Goal: Task Accomplishment & Management: Manage account settings

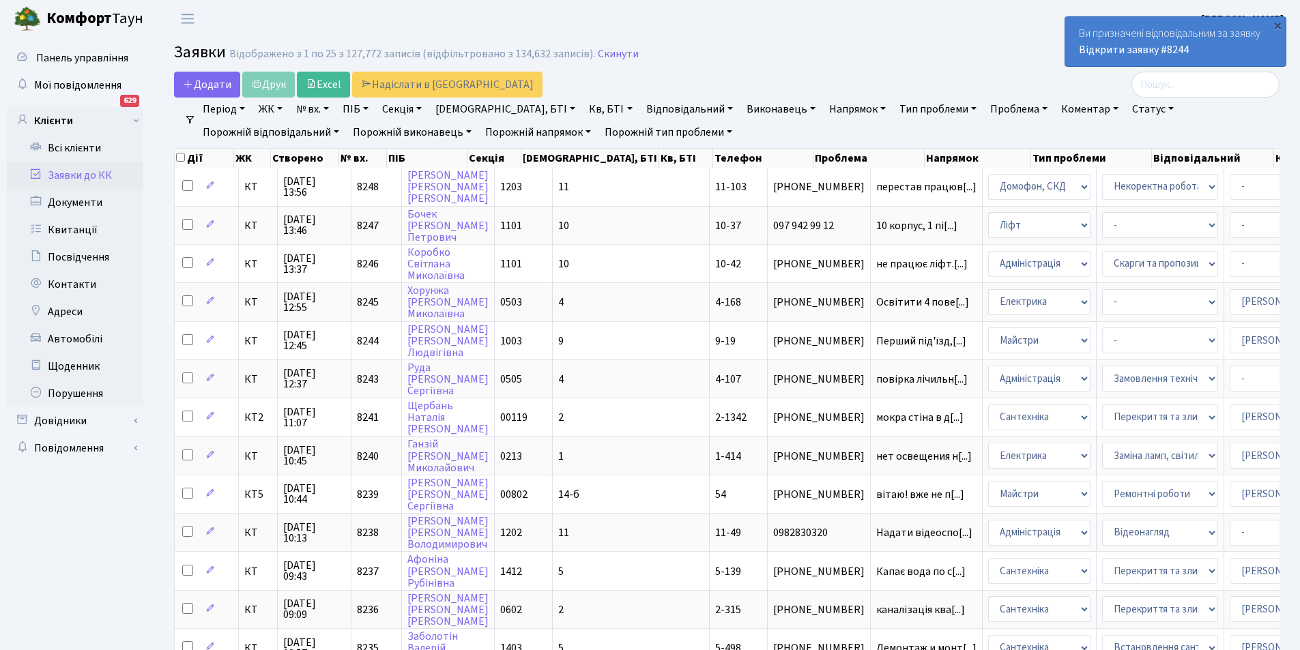
select select "25"
click at [1283, 27] on div "×" at bounding box center [1278, 25] width 14 height 14
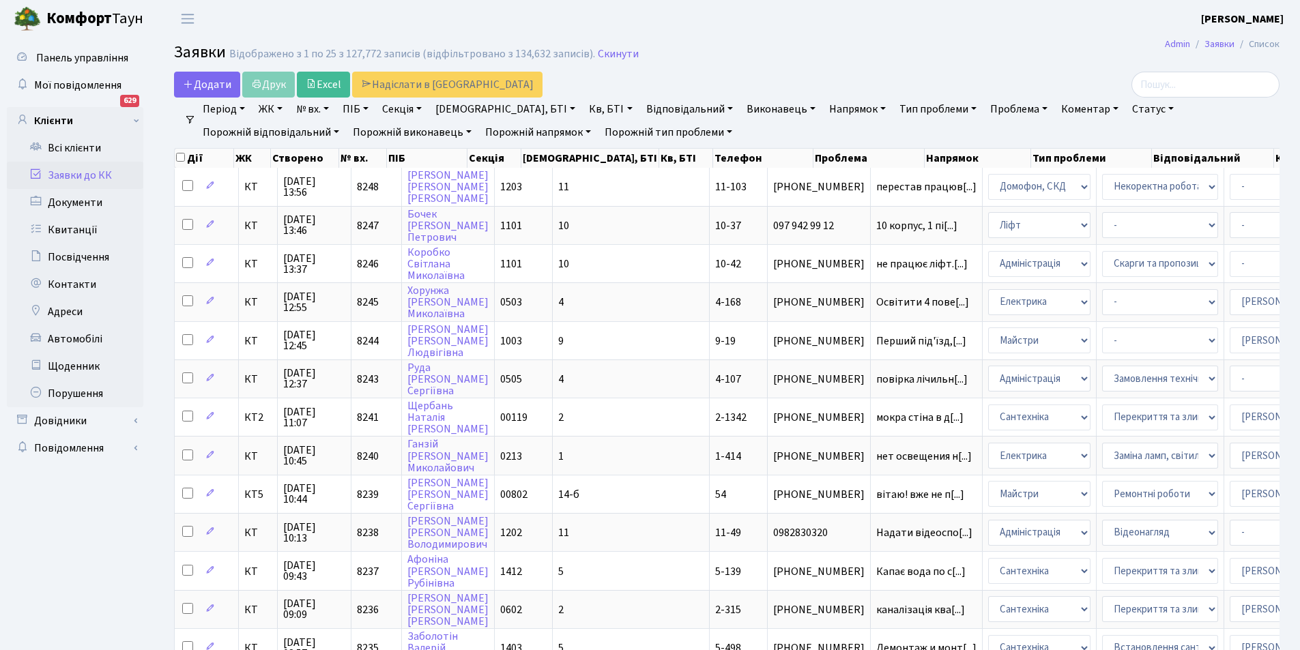
click at [84, 171] on link "Заявки до КК" at bounding box center [75, 175] width 136 height 27
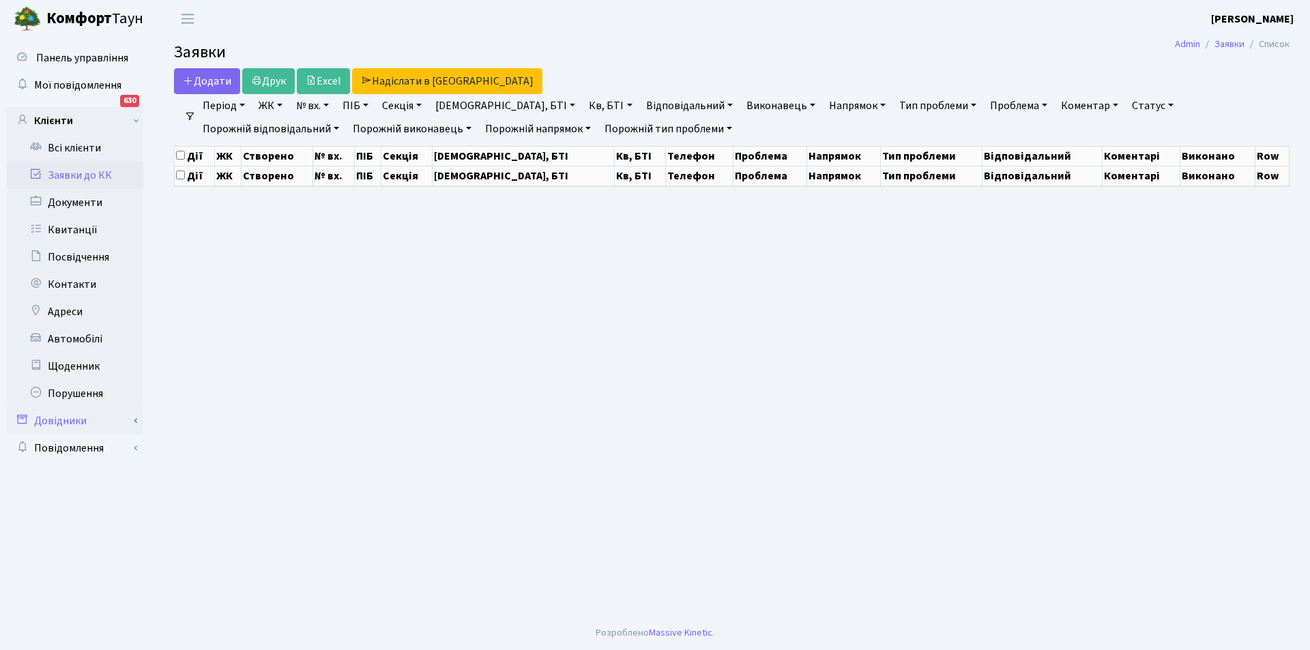
select select "25"
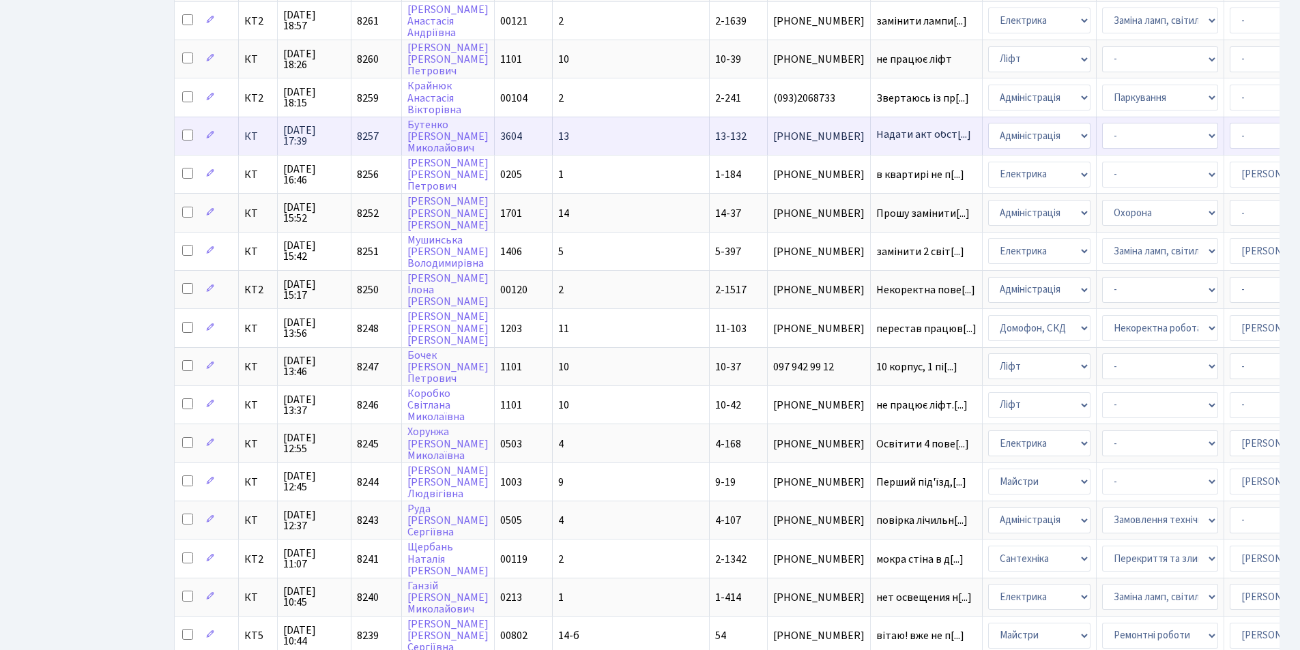
scroll to position [478, 0]
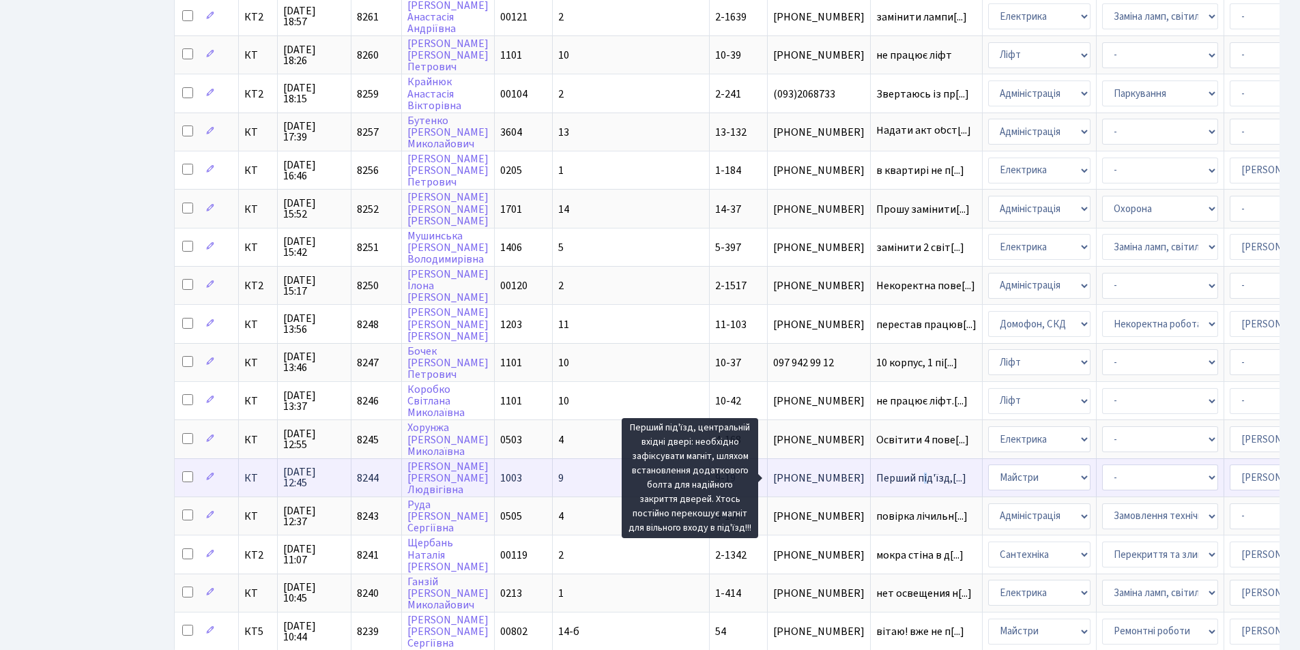
click at [876, 474] on span "Перший під'їзд,[...]" at bounding box center [921, 478] width 90 height 15
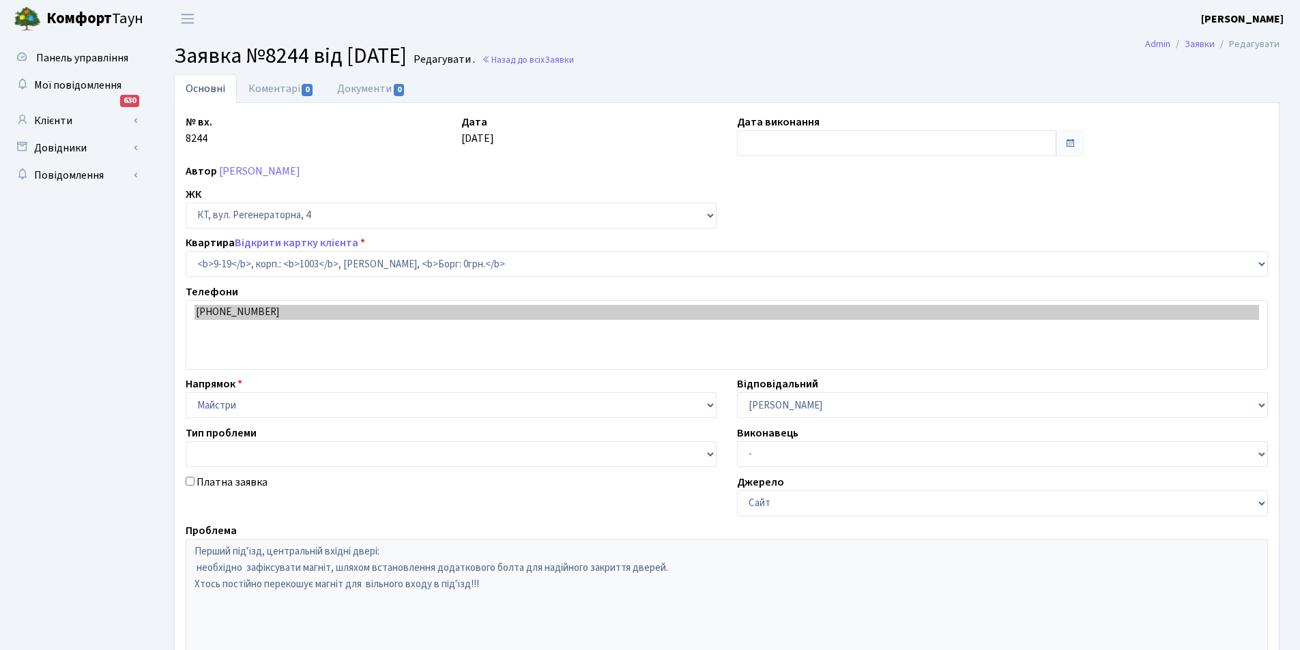
select select "6544"
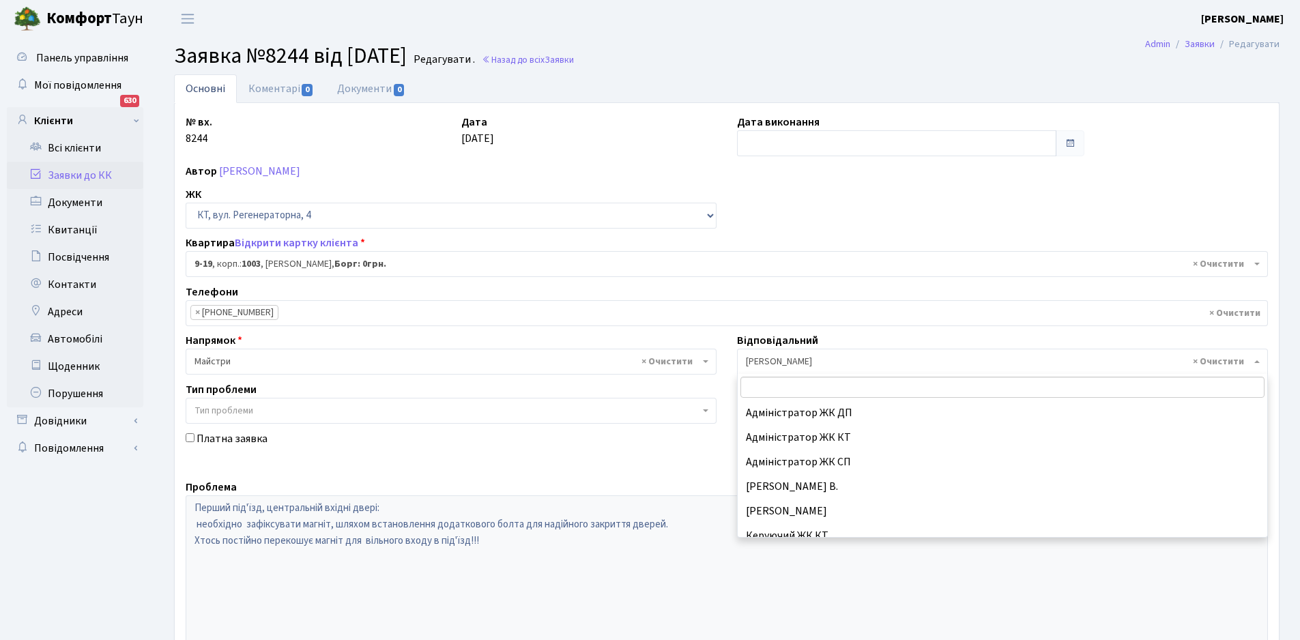
click at [886, 365] on span "× [PERSON_NAME]" at bounding box center [998, 362] width 505 height 14
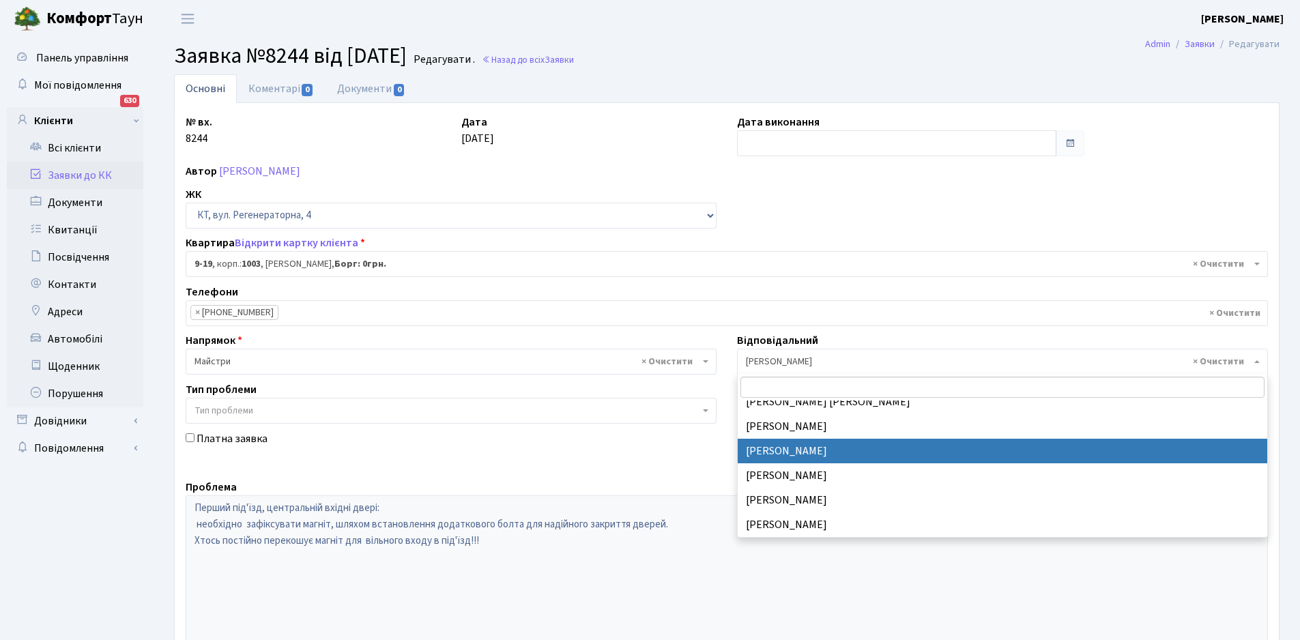
select select "22"
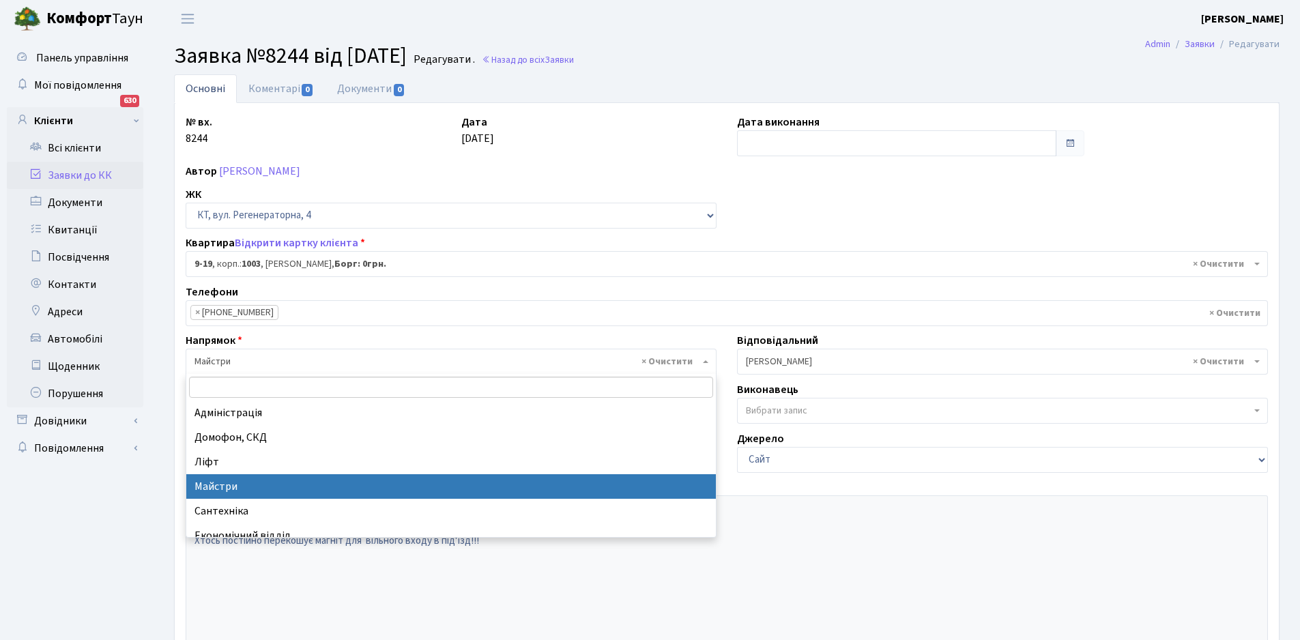
click at [475, 366] on span "× Майстри" at bounding box center [446, 362] width 505 height 14
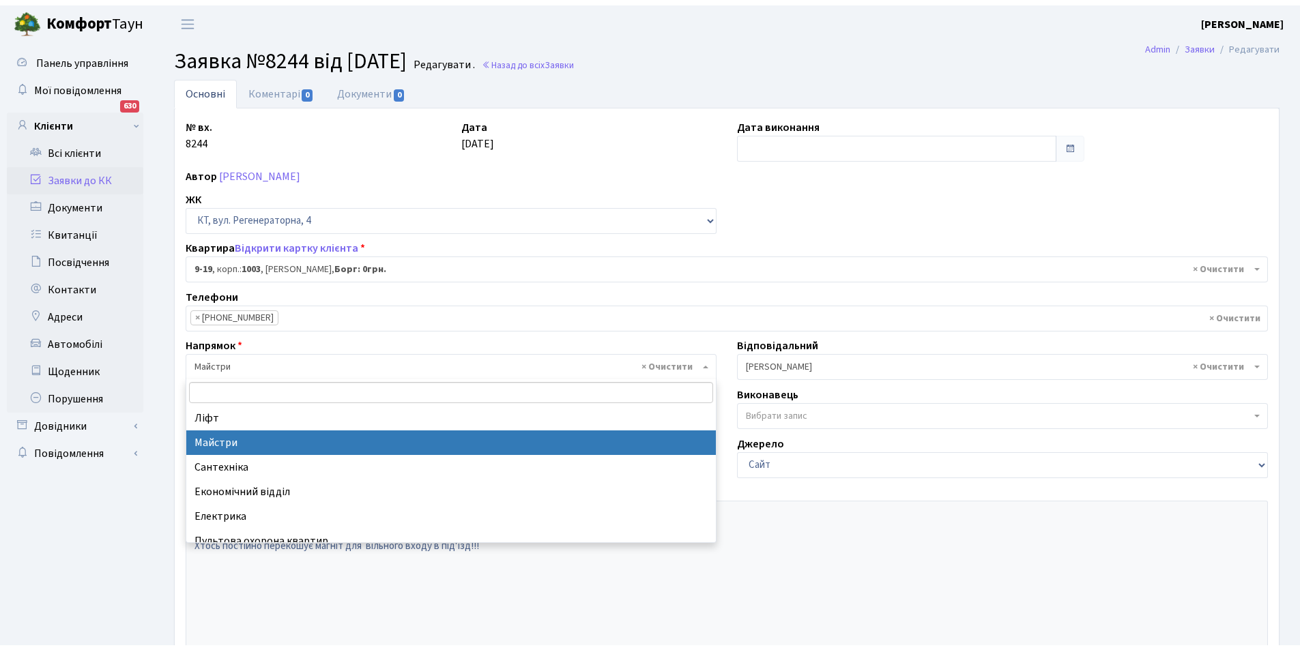
scroll to position [68, 0]
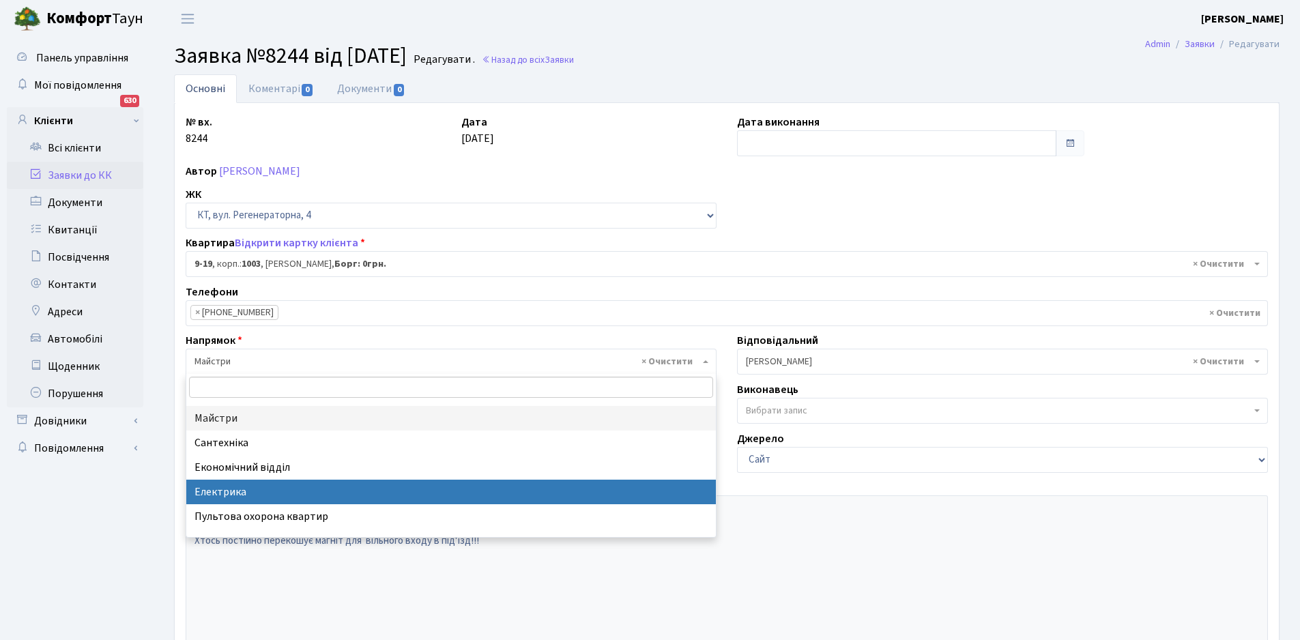
select select "3"
select select
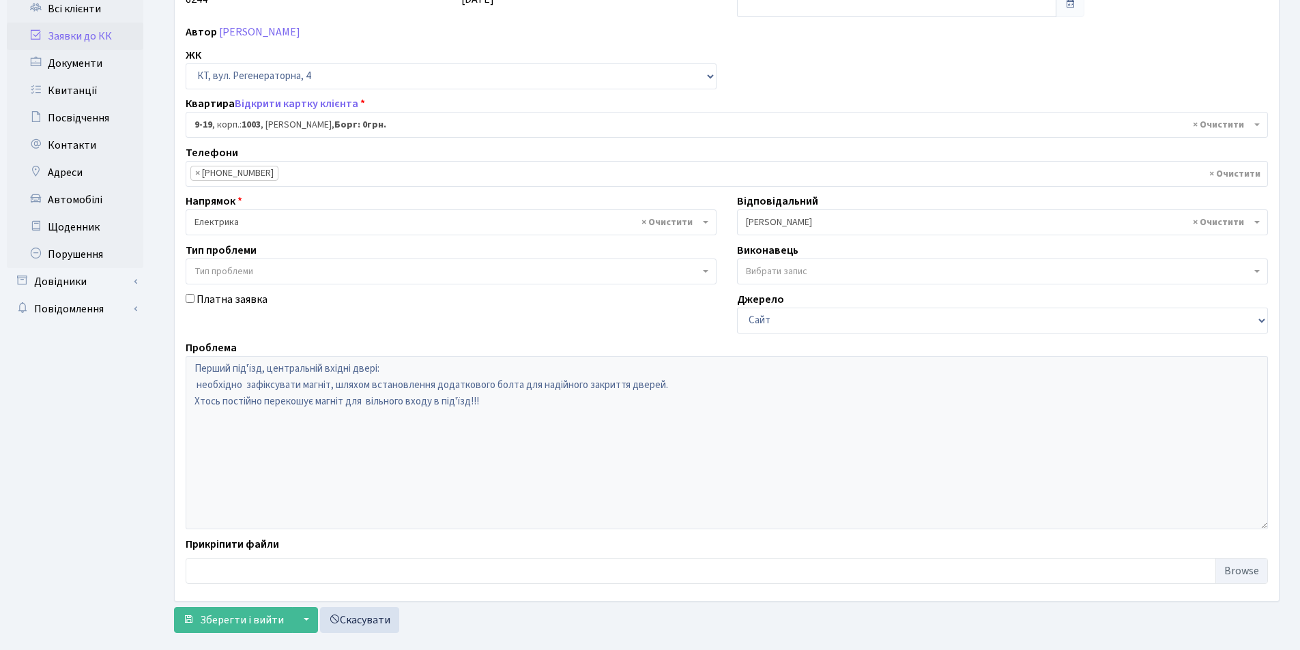
scroll to position [163, 0]
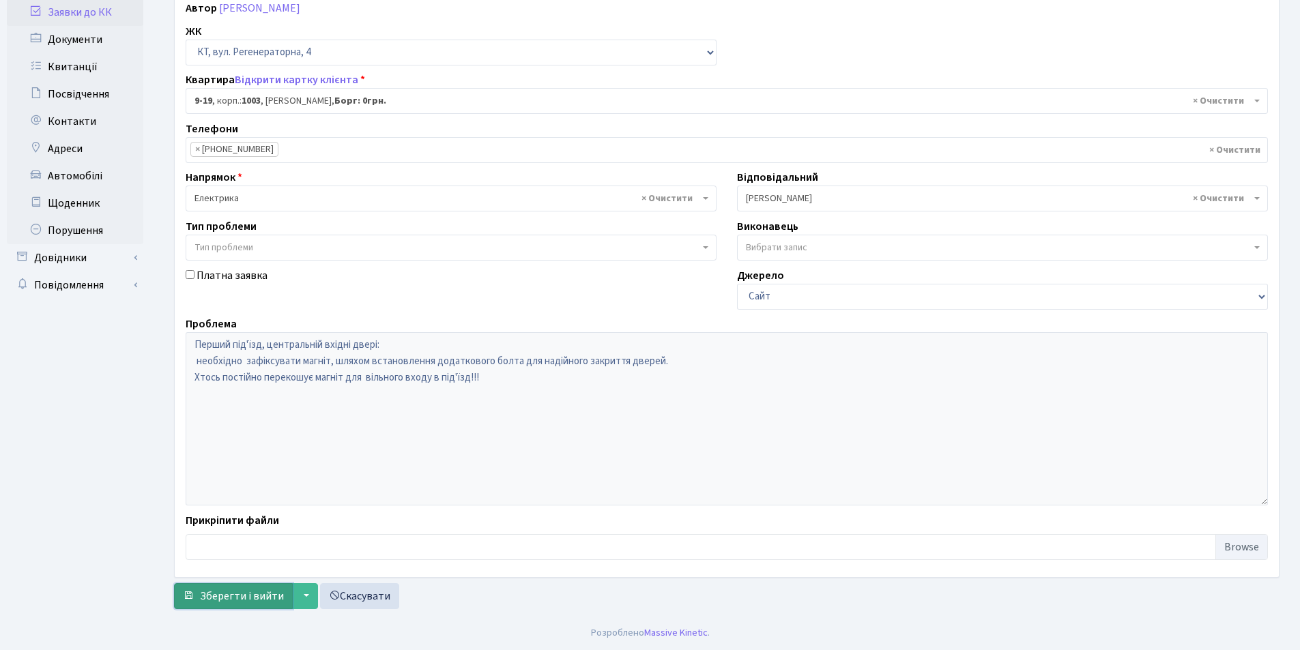
click at [274, 595] on span "Зберегти і вийти" at bounding box center [242, 596] width 84 height 15
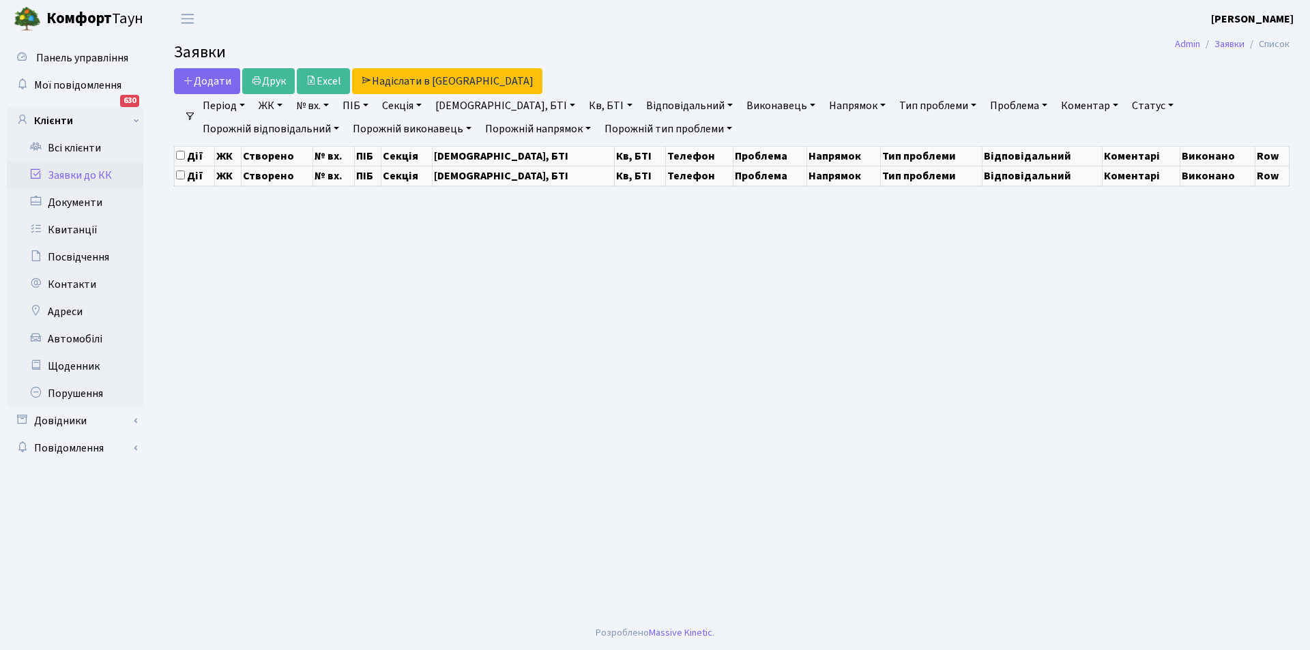
select select "25"
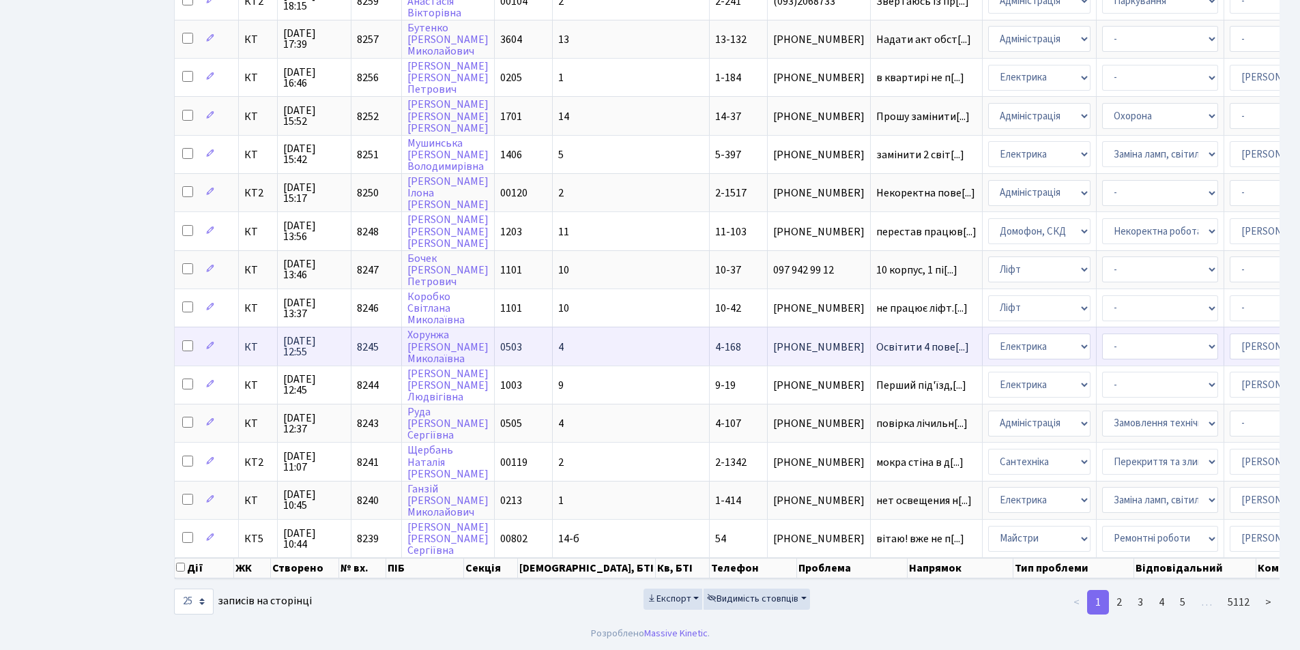
scroll to position [581, 0]
click at [1119, 606] on link "2" at bounding box center [1119, 602] width 22 height 25
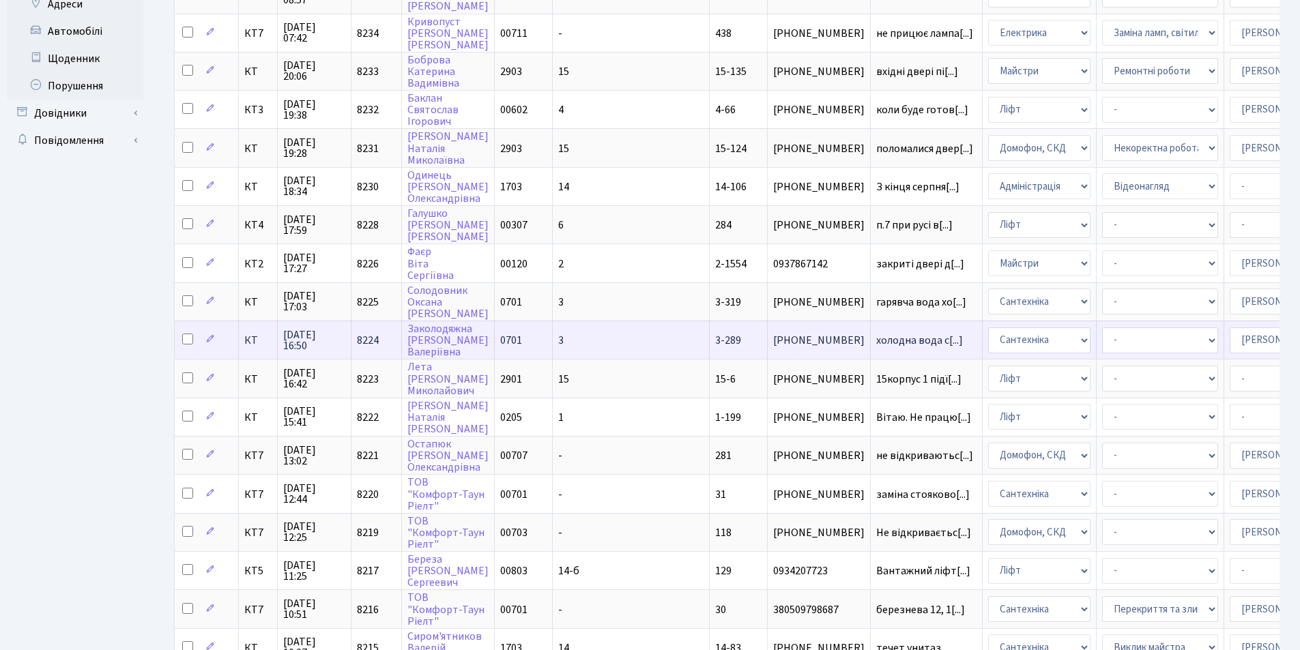
scroll to position [0, 0]
